Goal: Information Seeking & Learning: Understand process/instructions

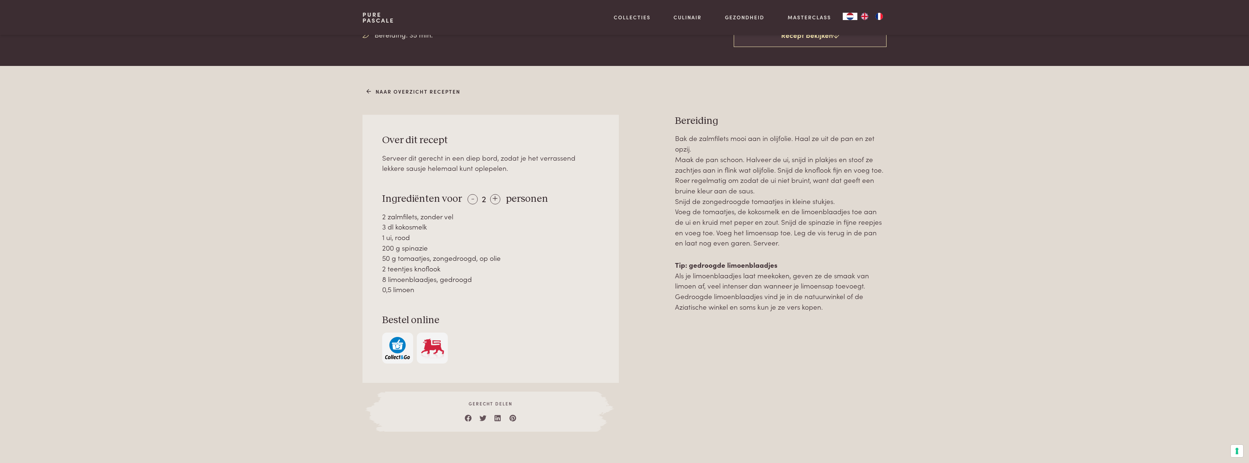
scroll to position [219, 0]
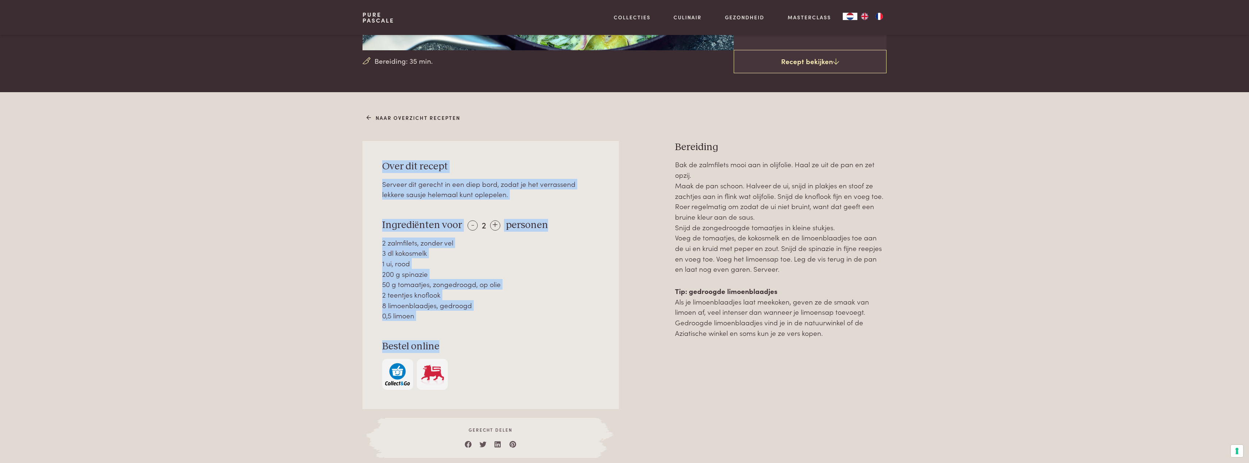
drag, startPoint x: 382, startPoint y: 166, endPoint x: 466, endPoint y: 345, distance: 197.8
click at [462, 345] on div "Over dit recept Serveer dit gerecht in een diep bord, zodat je het verrassend l…" at bounding box center [490, 275] width 256 height 268
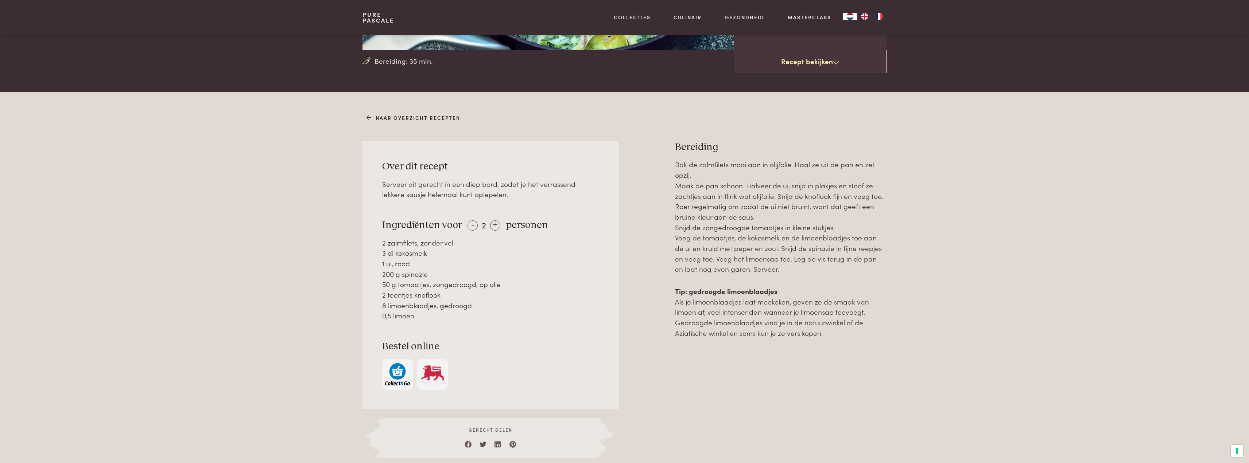
click at [627, 365] on div "Over dit recept Serveer dit gerecht in een diep bord, zodat je het verrassend l…" at bounding box center [623, 299] width 523 height 317
drag, startPoint x: 664, startPoint y: 124, endPoint x: 904, endPoint y: 355, distance: 332.8
click at [915, 361] on div "Naar overzicht recepten Over dit recept Serveer dit gerecht in een diep bord, z…" at bounding box center [624, 294] width 1249 height 405
click at [666, 131] on div "Naar overzicht recepten Over dit recept Serveer dit gerecht in een diep bord, z…" at bounding box center [624, 285] width 547 height 347
drag, startPoint x: 706, startPoint y: 167, endPoint x: 879, endPoint y: 334, distance: 240.3
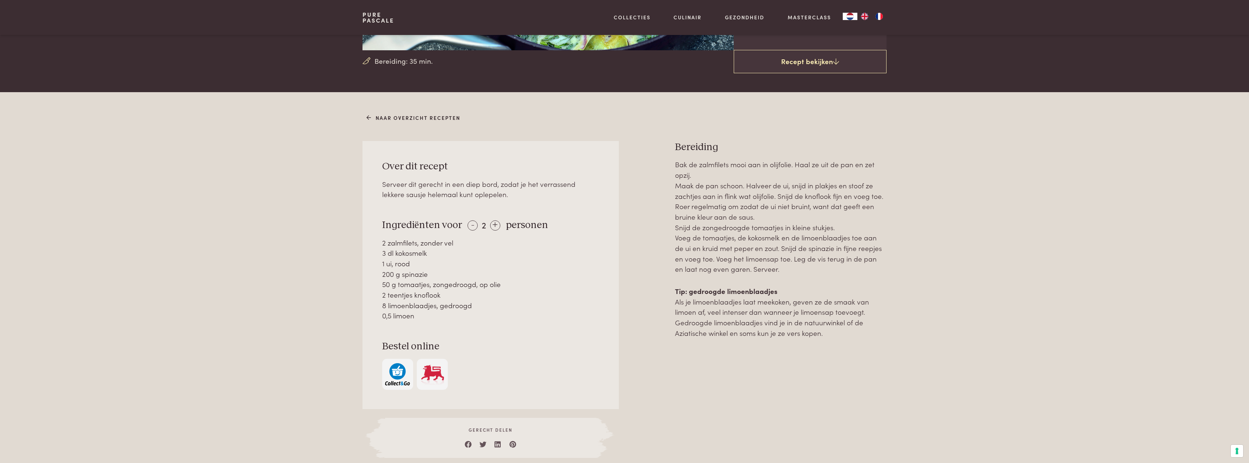
click at [879, 334] on div "Naar overzicht recepten Over dit recept Serveer dit gerecht in een diep bord, z…" at bounding box center [624, 285] width 547 height 347
click at [572, 257] on div "3 dl kokosmelk" at bounding box center [490, 253] width 217 height 11
drag, startPoint x: 850, startPoint y: 328, endPoint x: 676, endPoint y: 149, distance: 250.1
click at [676, 149] on div "Bereiding Bak de zalmfilets mooi aan in olijfolie. Haal ze uit de pan en zet op…" at bounding box center [780, 299] width 211 height 317
copy div "Bereiding Bak de zalmfilets mooi aan in olijfolie. Haal ze uit de pan en zet op…"
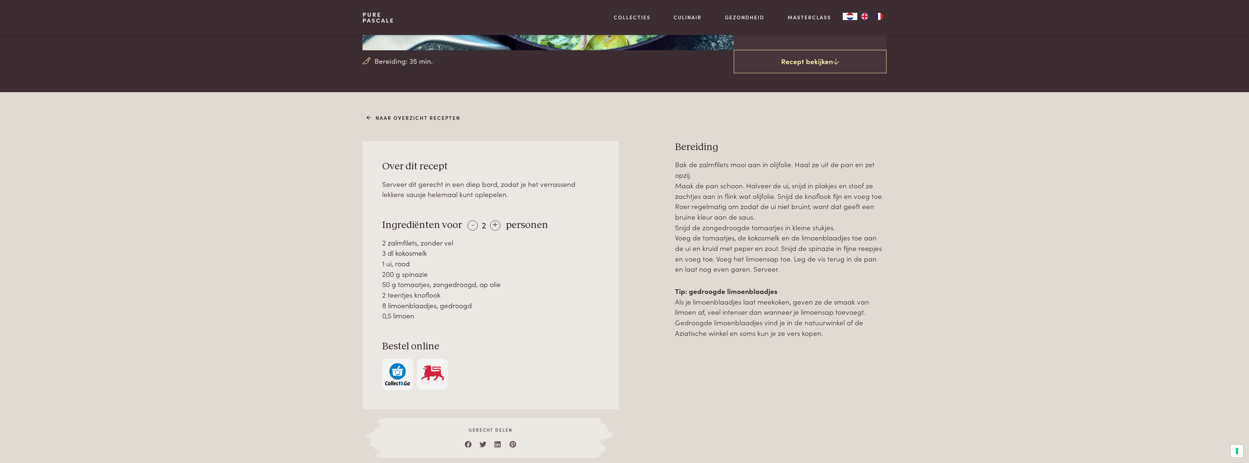
drag, startPoint x: 383, startPoint y: 166, endPoint x: 476, endPoint y: 313, distance: 174.0
click at [490, 315] on div "Over dit recept Serveer dit gerecht in een diep bord, zodat je het verrassend l…" at bounding box center [490, 275] width 256 height 268
copy div "Over dit recept Serveer dit gerecht in een diep bord, zodat je het verrassend l…"
